Goal: Task Accomplishment & Management: Manage account settings

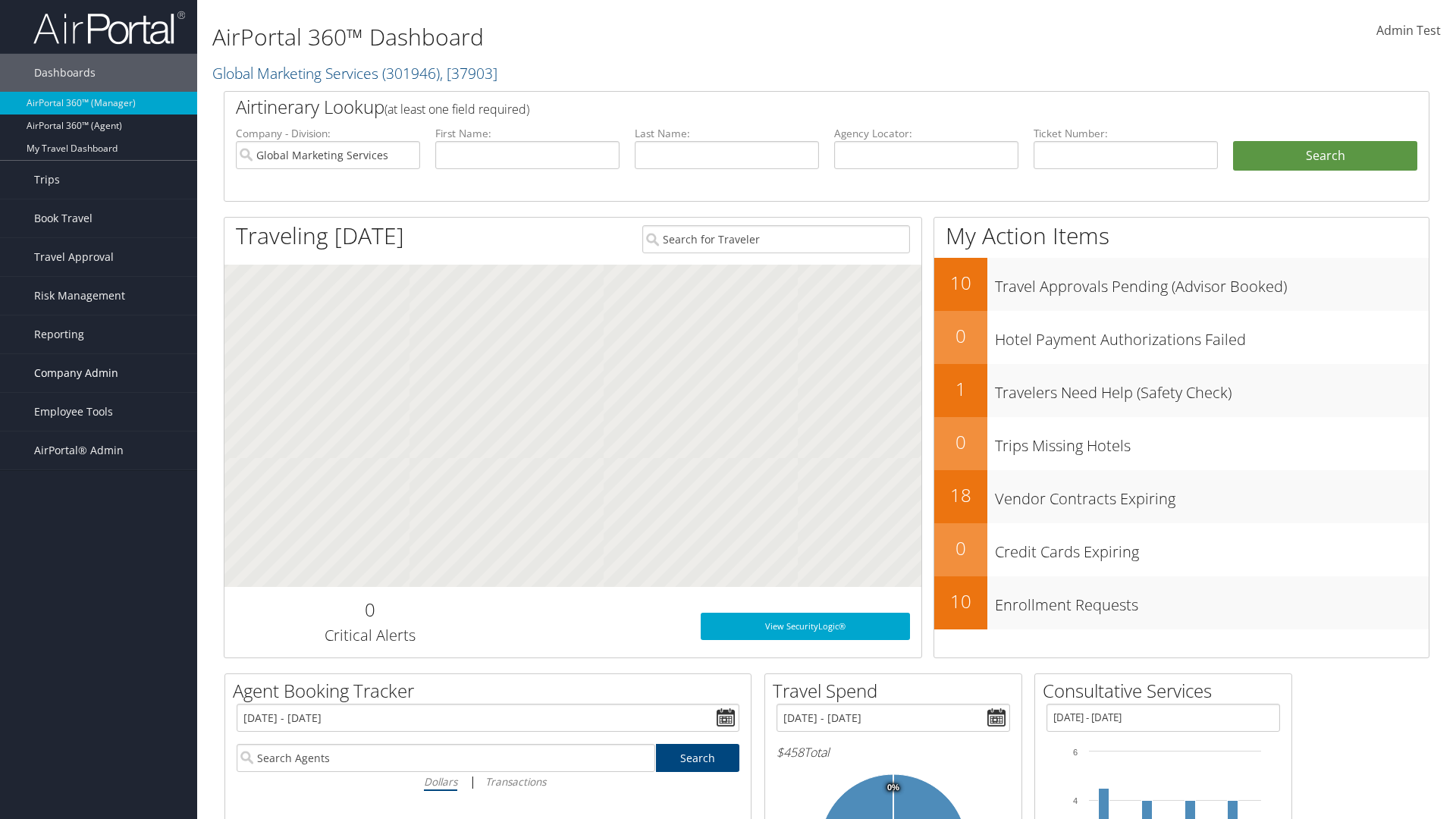
click at [99, 373] on span "Company Admin" at bounding box center [76, 373] width 84 height 38
click at [99, 688] on link "Airtinerary® Settings" at bounding box center [99, 699] width 197 height 23
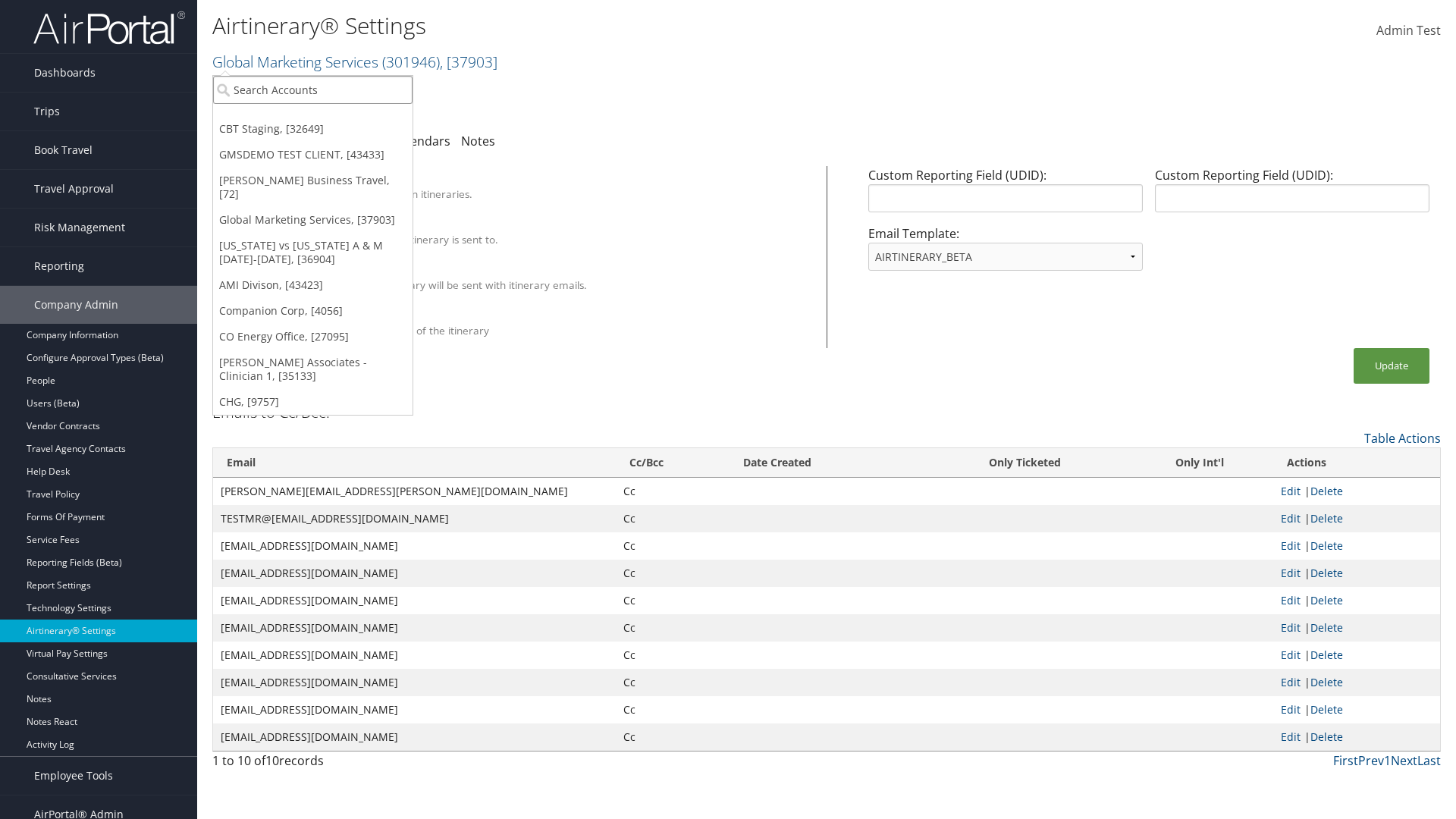
click at [313, 89] on input "search" at bounding box center [313, 90] width 200 height 28
type input "GMSDEMO Test"
click at [354, 118] on div "GMSDEMO TEST CLIENT (GMSDEMOCHILDR), [43433]" at bounding box center [354, 117] width 299 height 13
